Goal: Information Seeking & Learning: Learn about a topic

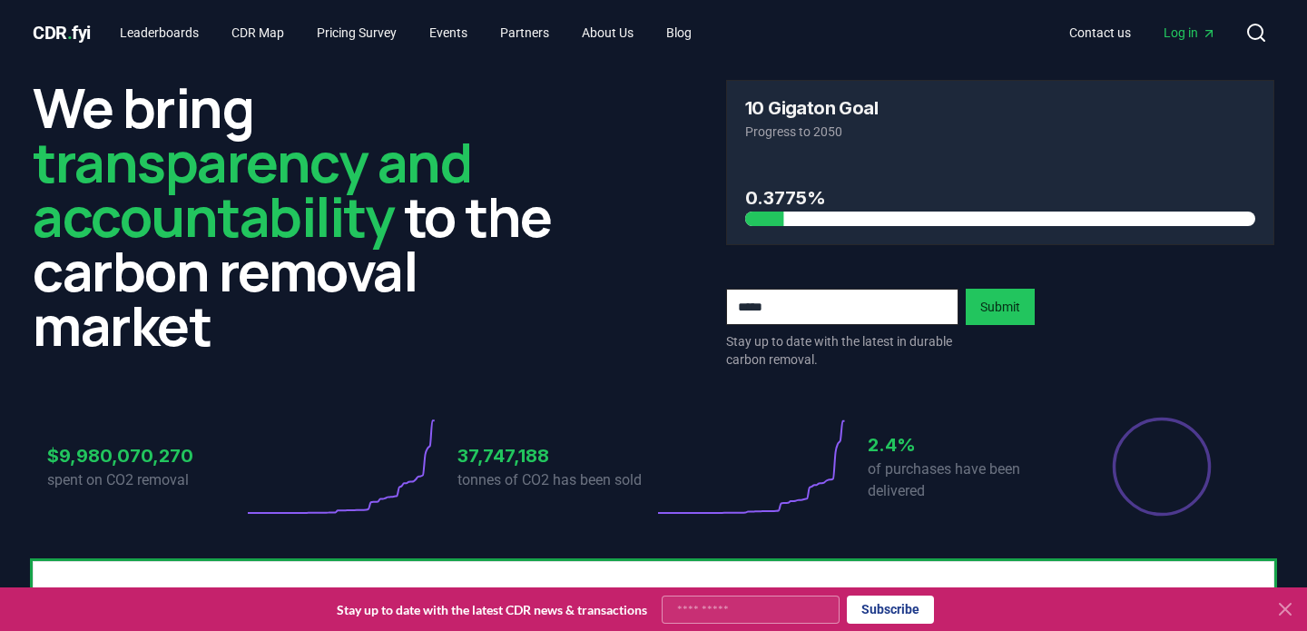
click at [1188, 26] on span "Log in" at bounding box center [1190, 33] width 53 height 18
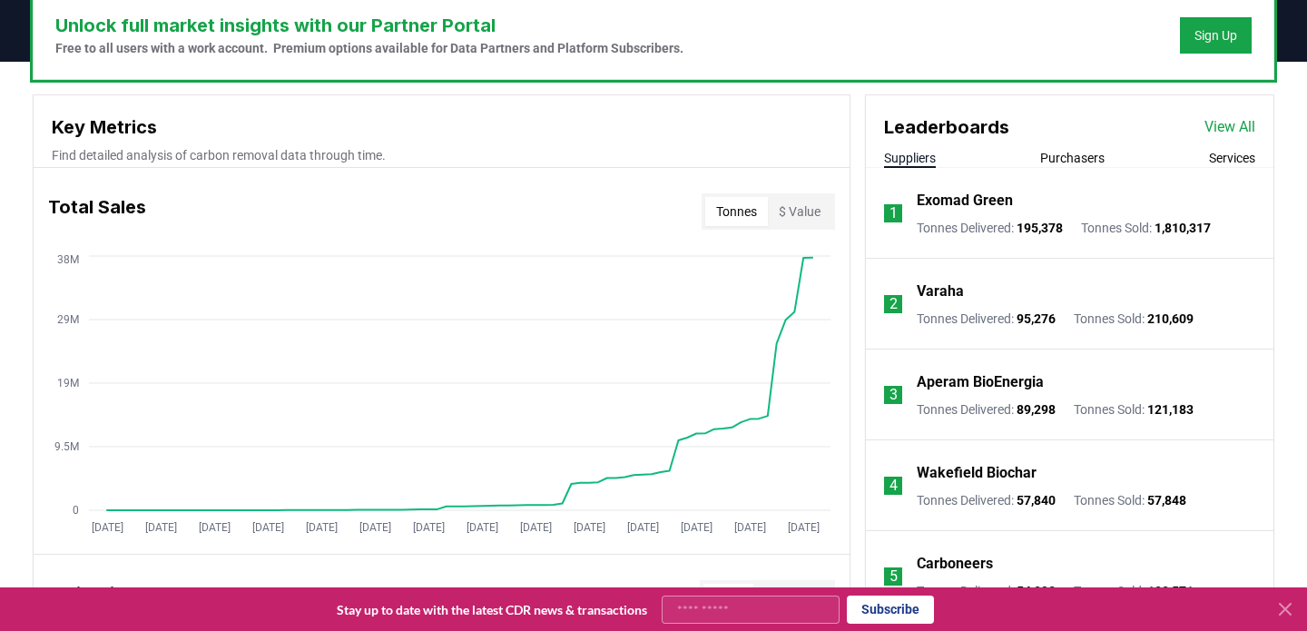
scroll to position [576, 0]
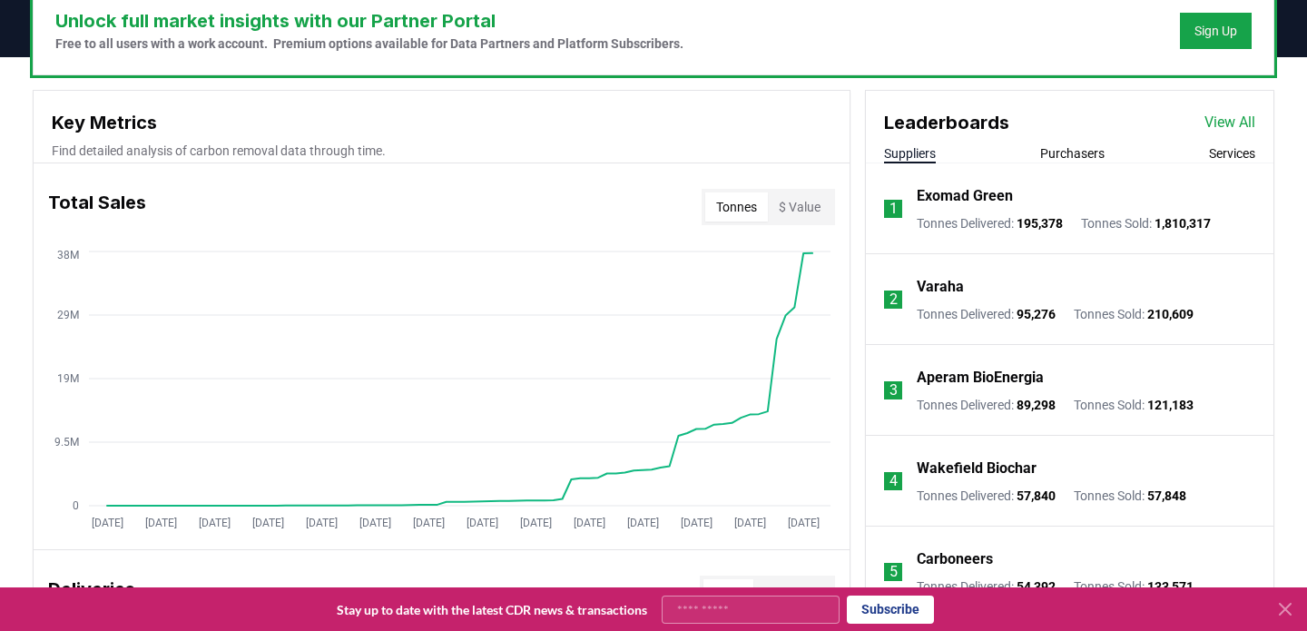
click at [961, 277] on p "Varaha" at bounding box center [940, 287] width 47 height 22
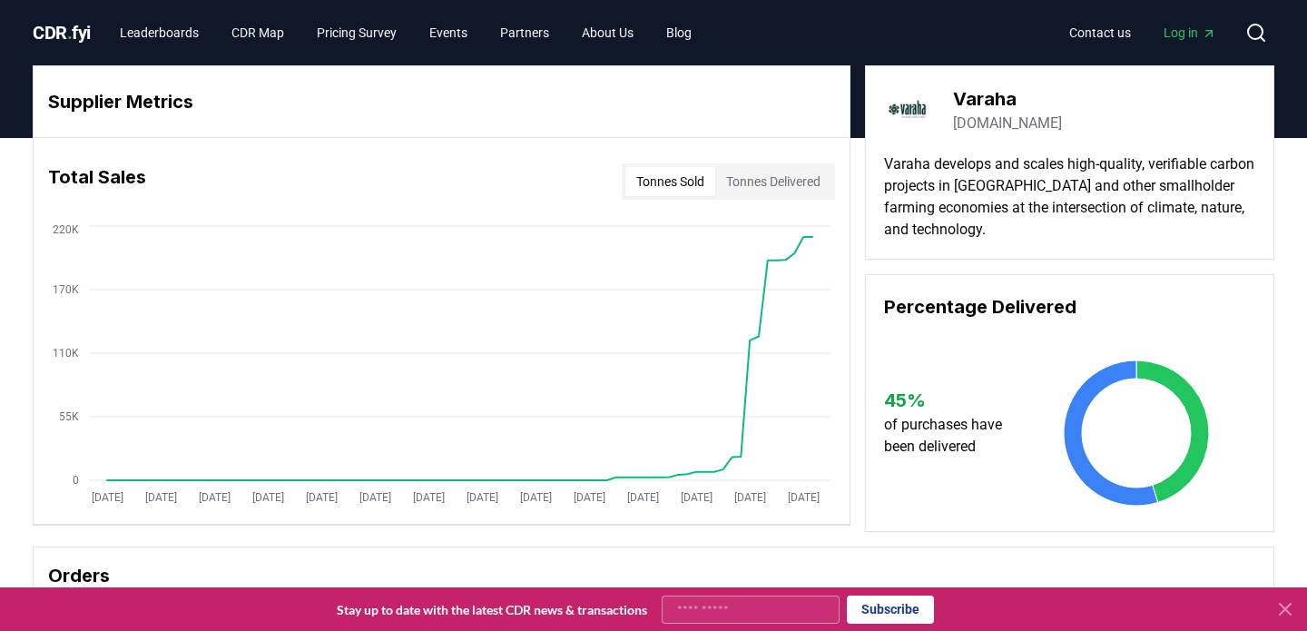
click at [811, 193] on button "Tonnes Delivered" at bounding box center [773, 181] width 116 height 29
click at [359, 31] on link "Pricing Survey" at bounding box center [356, 32] width 109 height 33
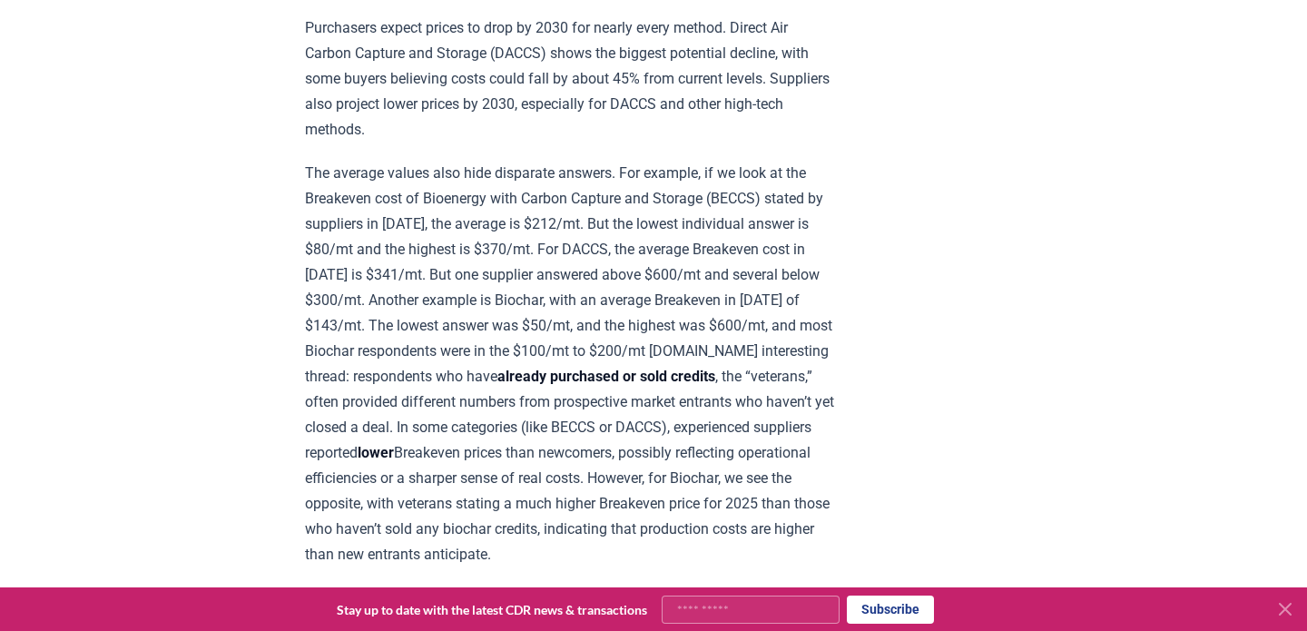
scroll to position [2017, 0]
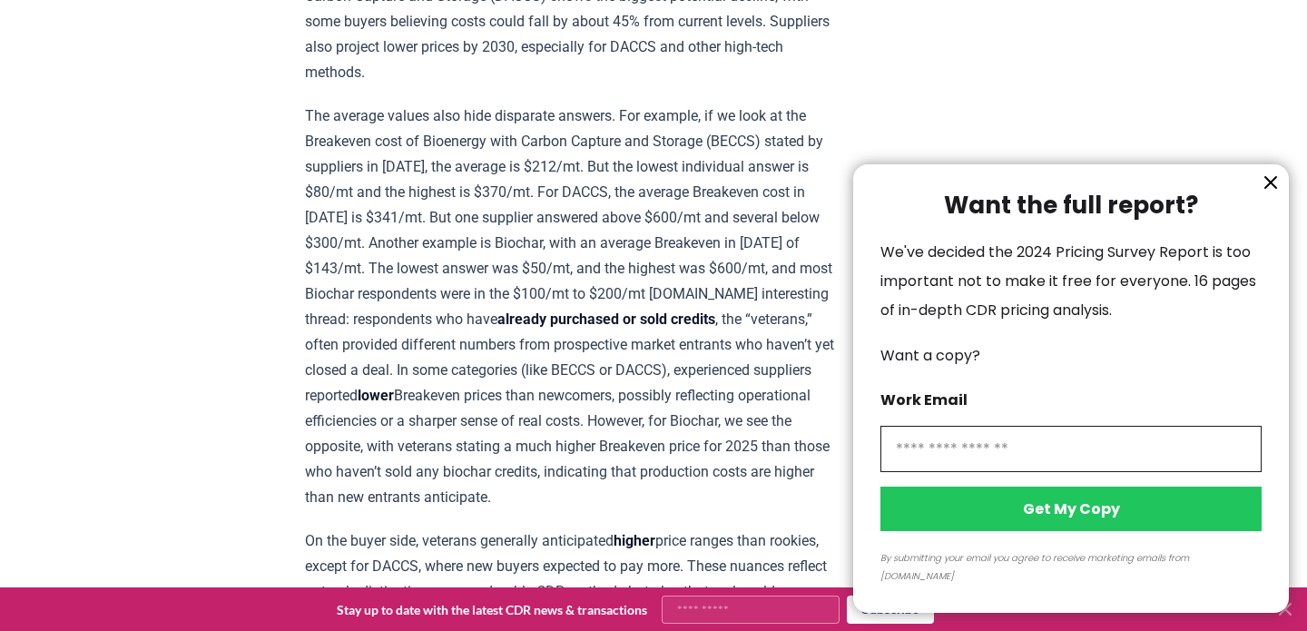
click at [1274, 193] on icon "information" at bounding box center [1271, 183] width 22 height 22
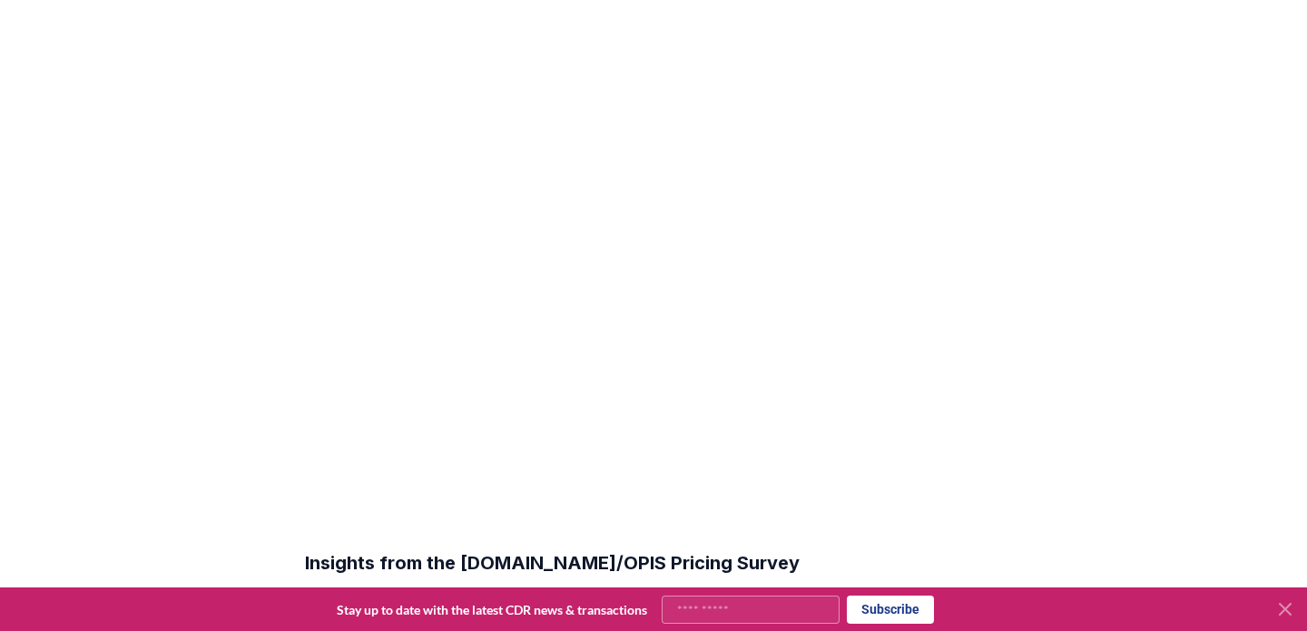
scroll to position [0, 0]
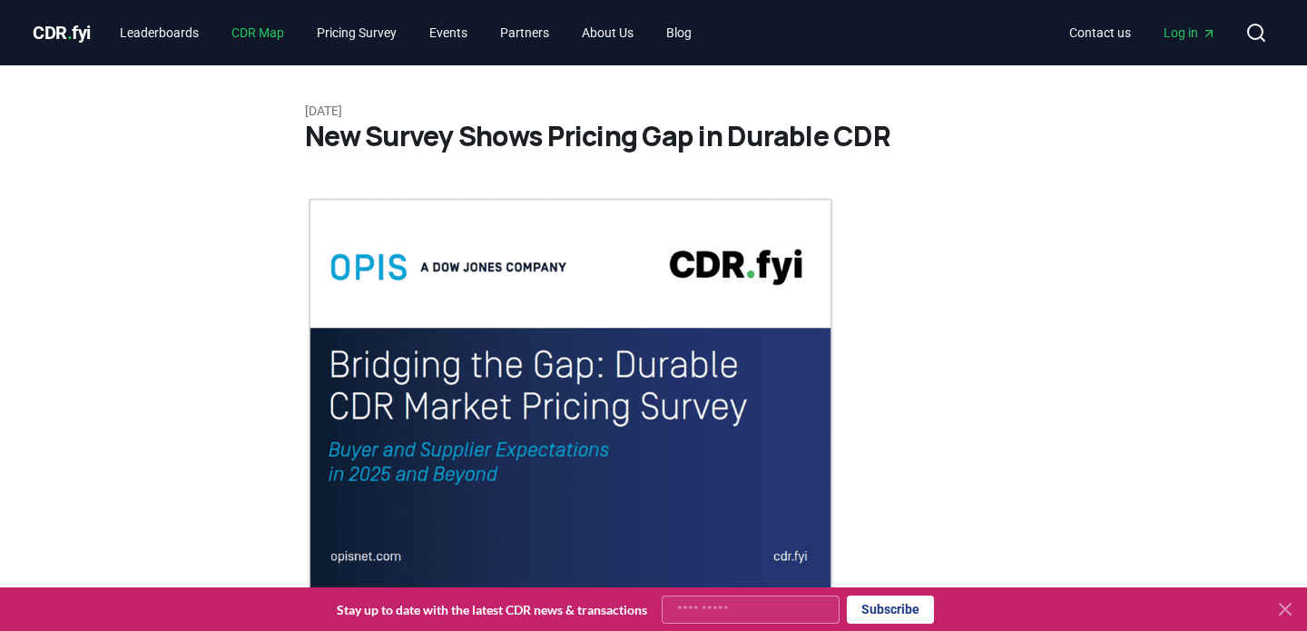
click at [274, 34] on link "CDR Map" at bounding box center [258, 32] width 82 height 33
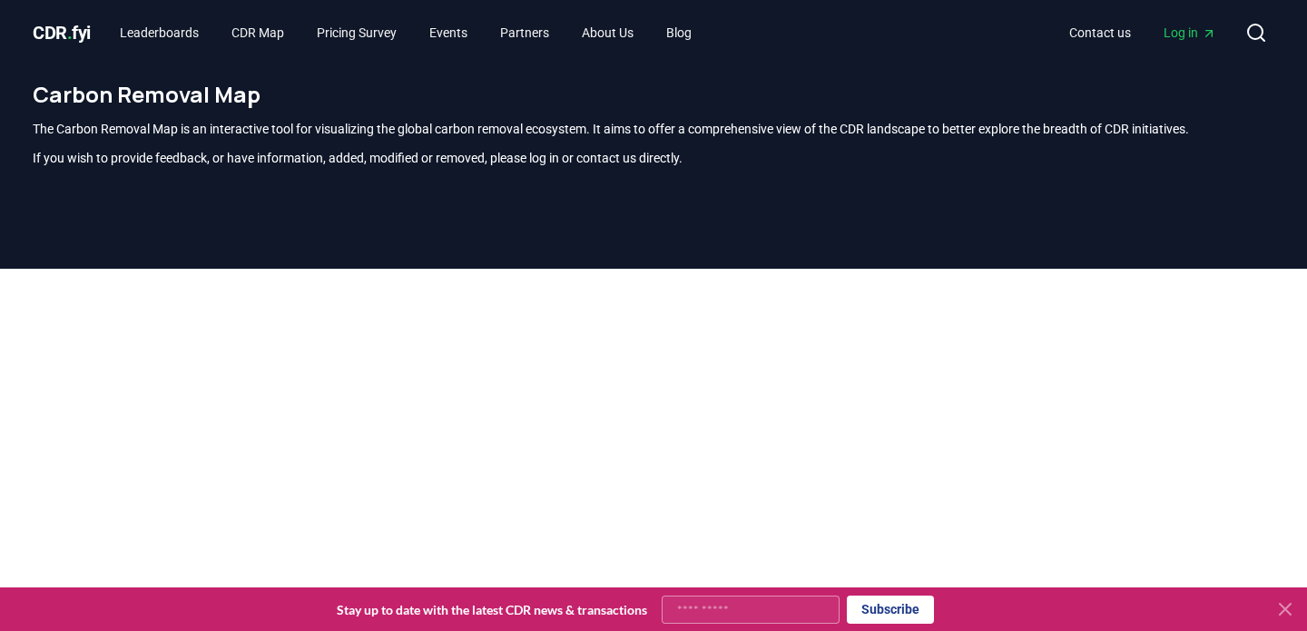
click at [954, 9] on div "CDR . fyi Leaderboards CDR Map Pricing Survey Events Partners About Us Blog Con…" at bounding box center [654, 32] width 1242 height 65
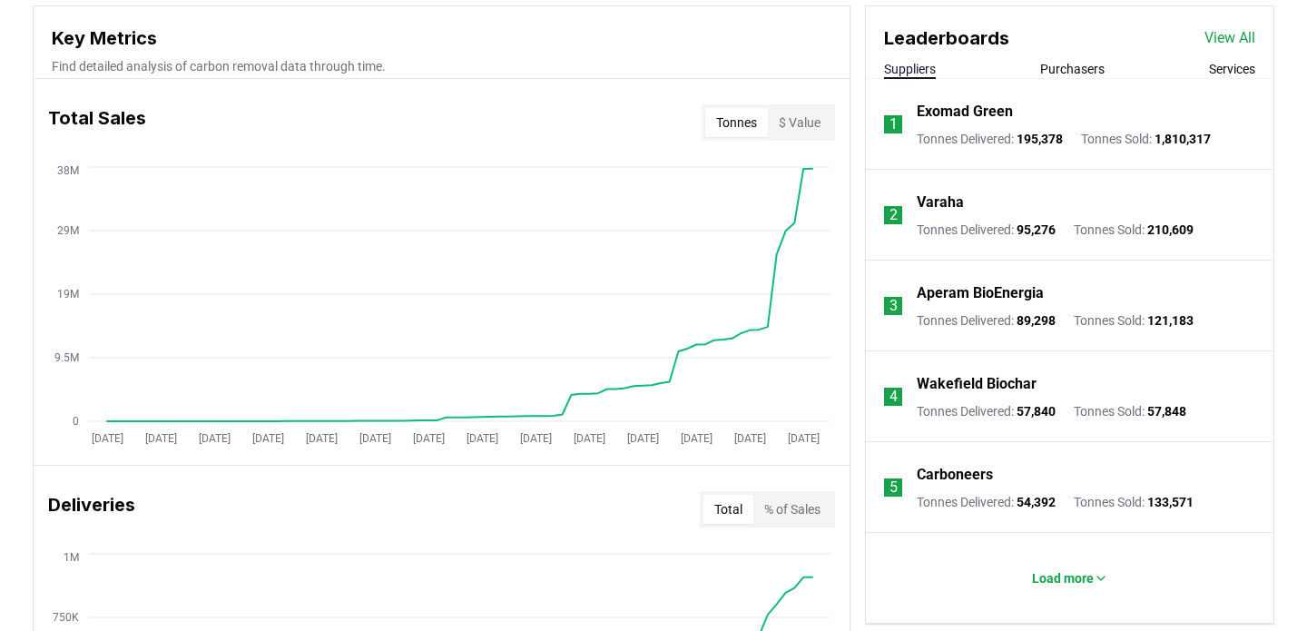
scroll to position [658, 0]
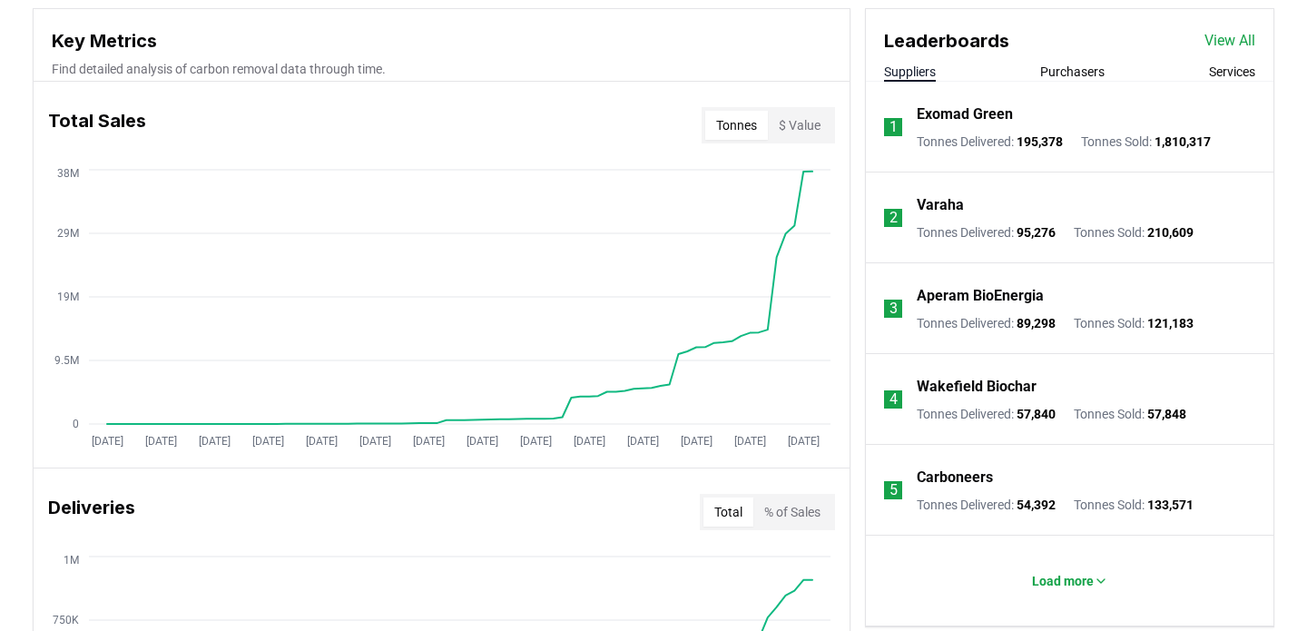
click at [997, 392] on p "Wakefield Biochar" at bounding box center [977, 387] width 120 height 22
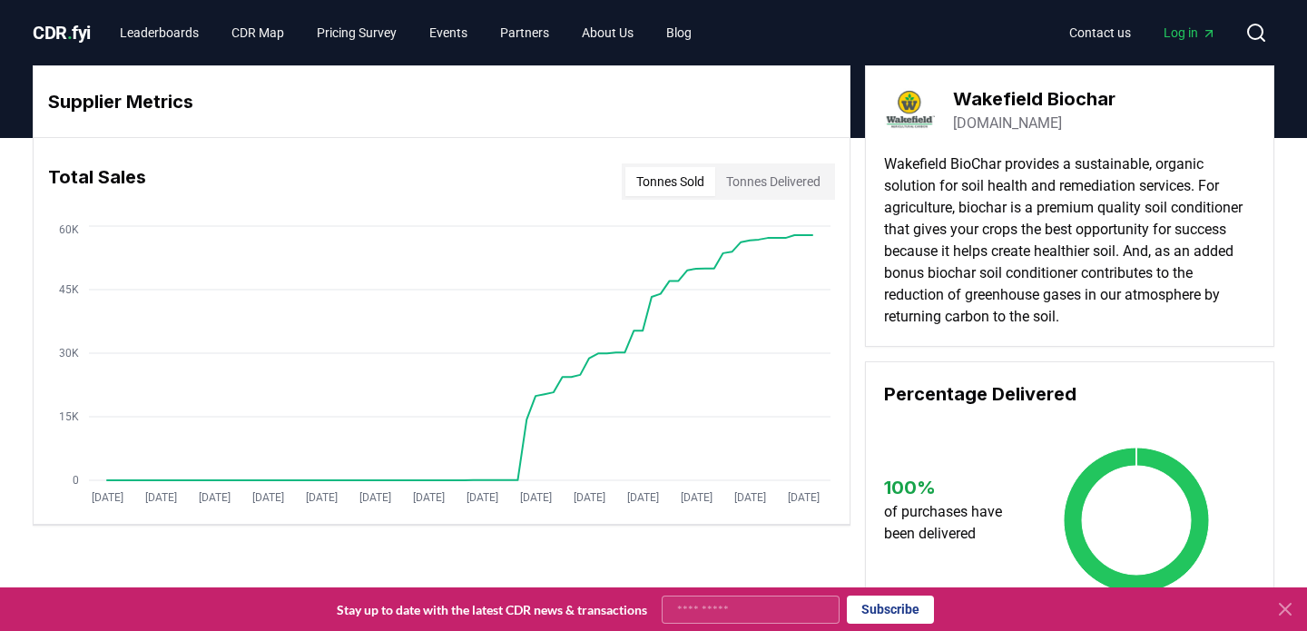
click at [783, 191] on button "Tonnes Delivered" at bounding box center [773, 181] width 116 height 29
click at [674, 178] on button "Tonnes Sold" at bounding box center [670, 181] width 90 height 29
